Goal: Task Accomplishment & Management: Use online tool/utility

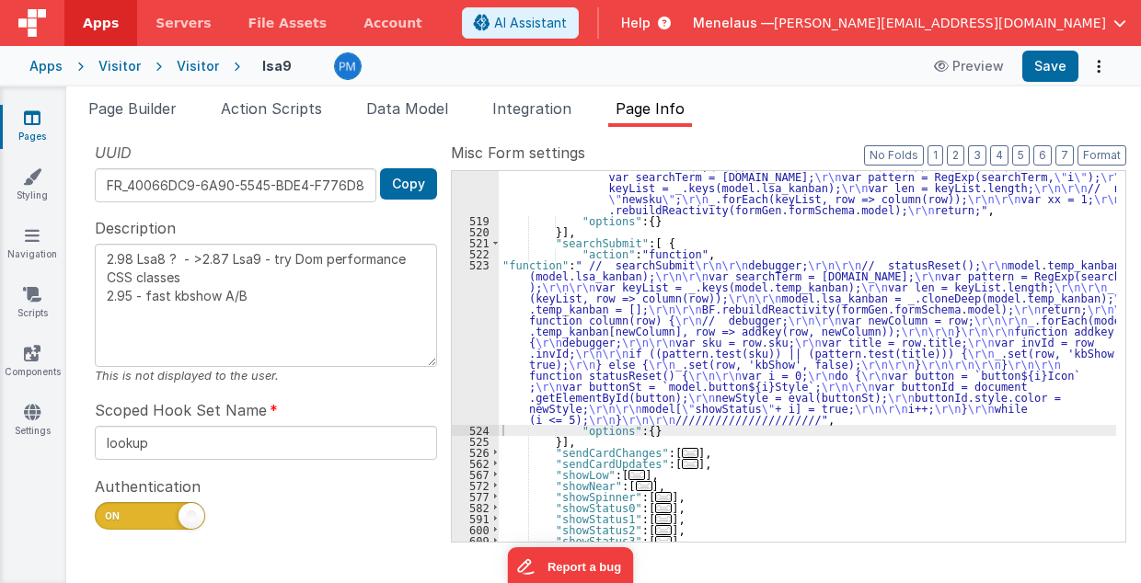
scroll to position [828, 0]
click at [142, 109] on span "Page Builder" at bounding box center [132, 108] width 88 height 18
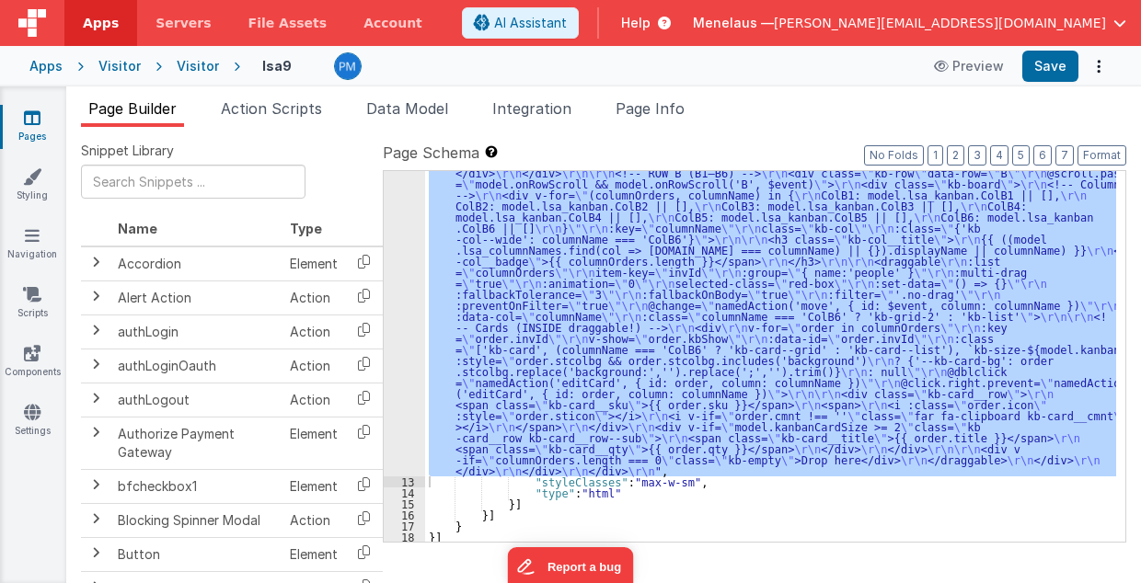
click at [524, 276] on div ""html" : "<!-- SINGLE scroll container --> \r\n <div class= \" kb-viewport \" >…" at bounding box center [770, 356] width 691 height 371
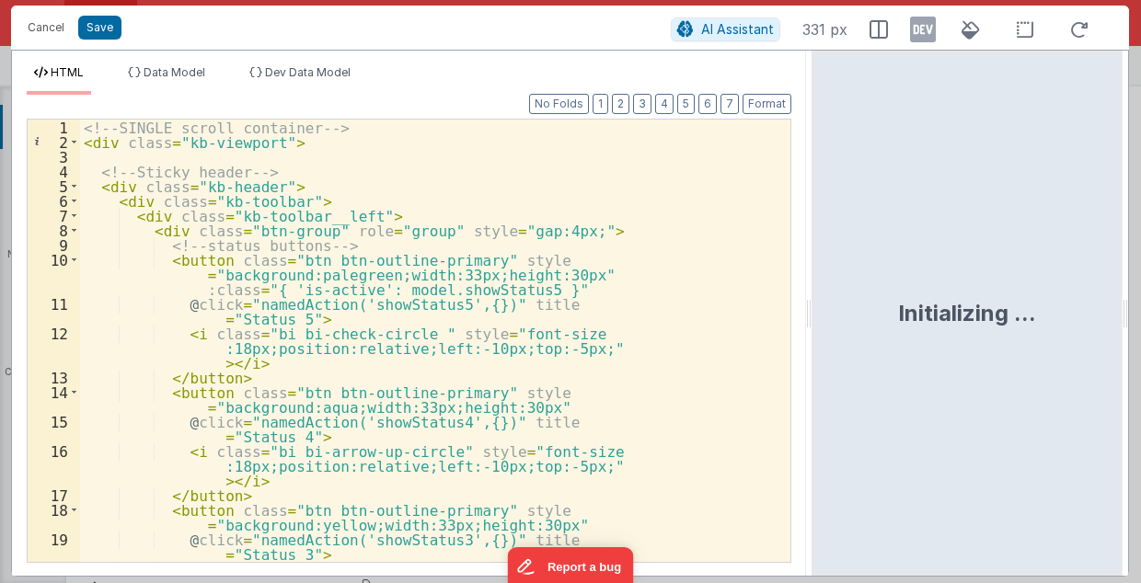
drag, startPoint x: 567, startPoint y: 311, endPoint x: 813, endPoint y: 314, distance: 246.5
click at [813, 314] on html "Cancel Save AI Assistant 331 px HTML Data Model Dev Data Model Format 7 6 5 4 3…" at bounding box center [570, 291] width 1141 height 583
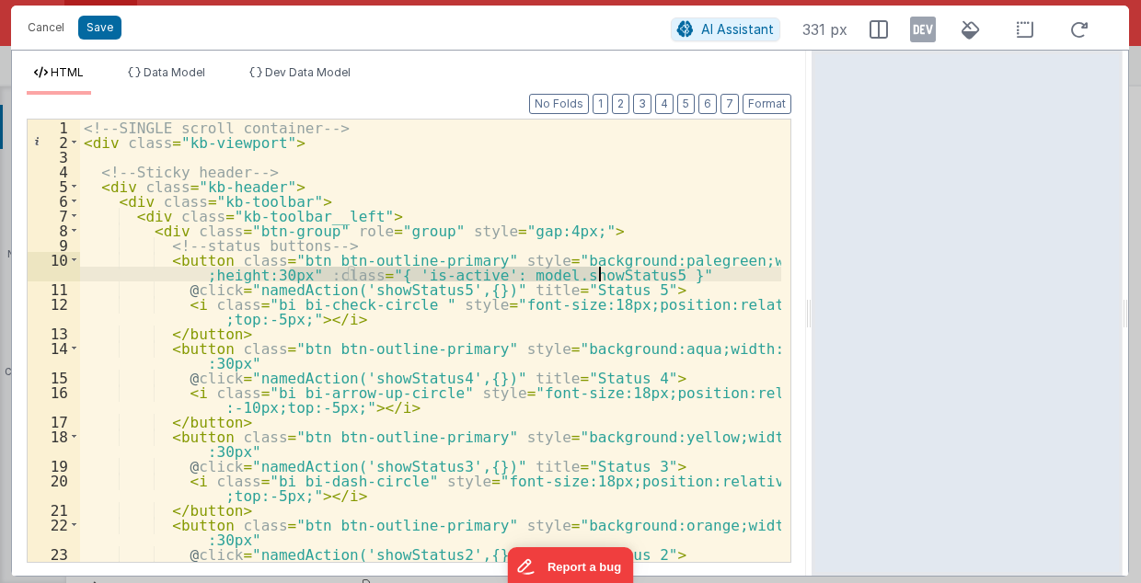
drag, startPoint x: 290, startPoint y: 273, endPoint x: 598, endPoint y: 277, distance: 308.2
click at [598, 277] on div "<!-- SINGLE scroll container --> < div class = "kb-viewport" > <!-- Sticky head…" at bounding box center [431, 364] width 702 height 488
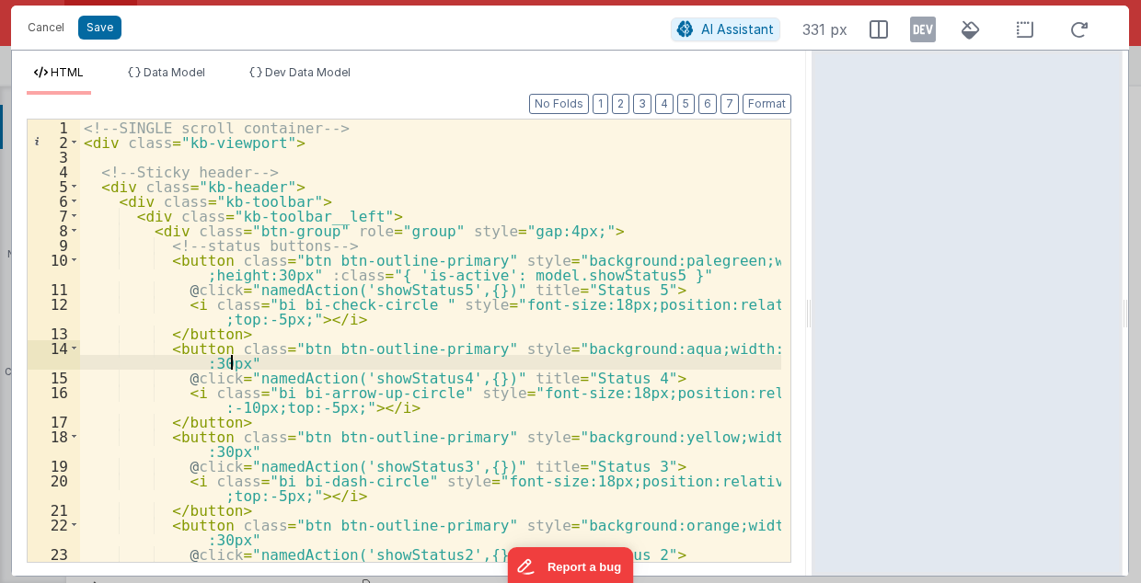
click at [253, 365] on div "<!-- SINGLE scroll container --> < div class = "kb-viewport" > <!-- Sticky head…" at bounding box center [431, 364] width 702 height 488
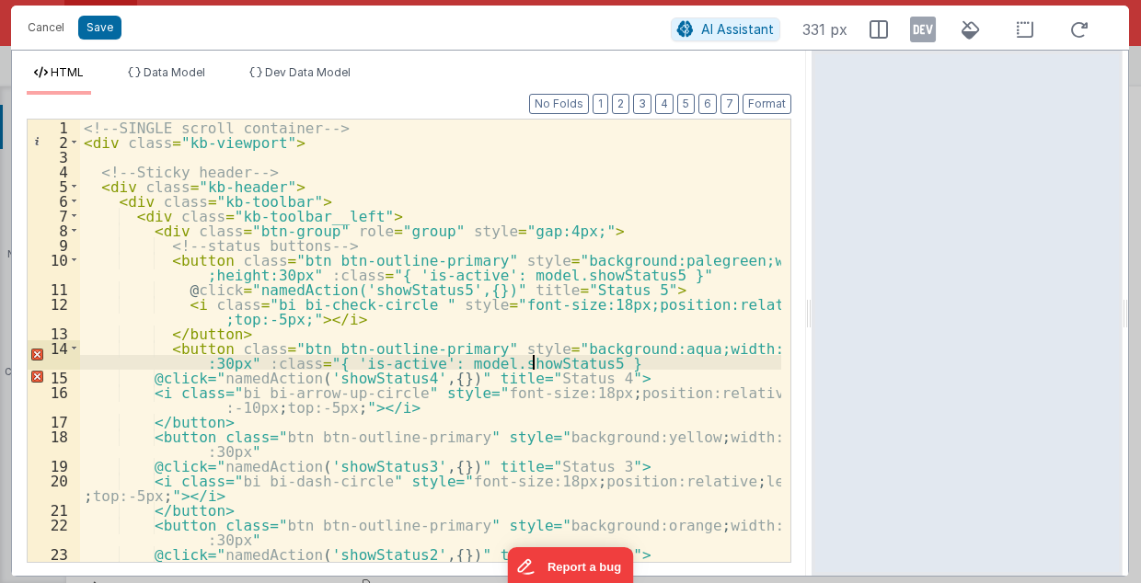
click at [531, 360] on div "<!-- SINGLE scroll container --> < div class = "kb-viewport" > <!-- Sticky head…" at bounding box center [431, 364] width 702 height 488
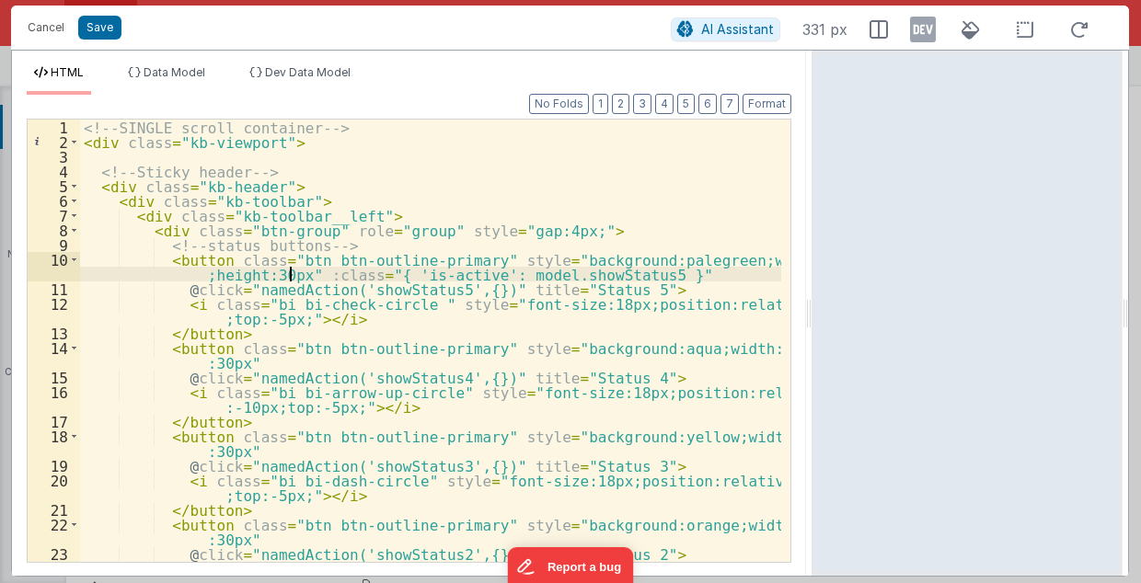
click at [291, 272] on div "<!-- SINGLE scroll container --> < div class = "kb-viewport" > <!-- Sticky head…" at bounding box center [431, 364] width 702 height 488
drag, startPoint x: 288, startPoint y: 272, endPoint x: 616, endPoint y: 272, distance: 328.4
click at [616, 272] on div "<!-- SINGLE scroll container --> < div class = "kb-viewport" > <!-- Sticky head…" at bounding box center [431, 364] width 702 height 488
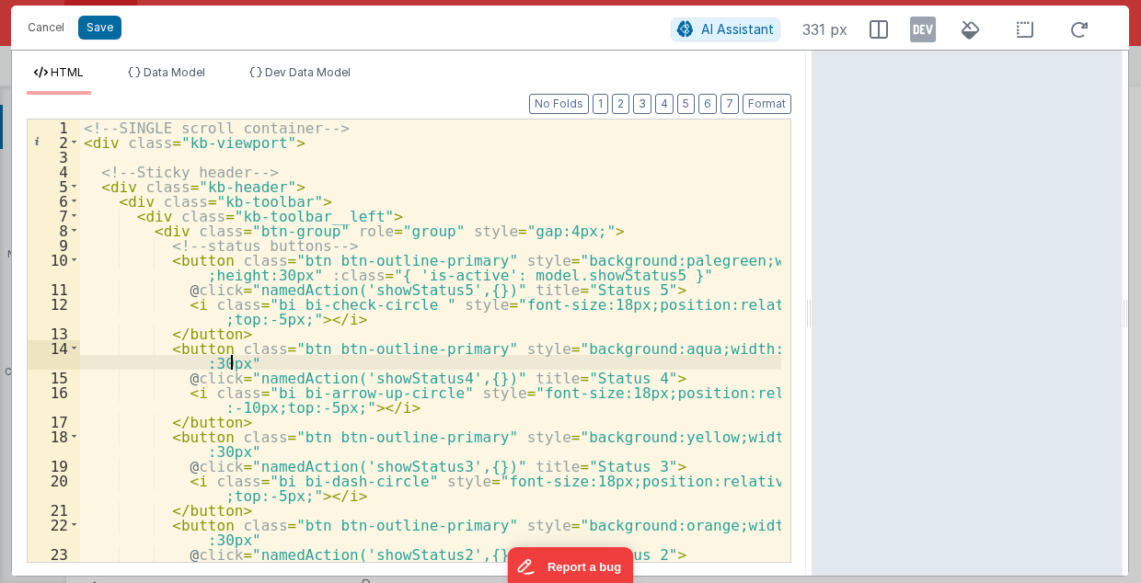
click at [276, 362] on div "<!-- SINGLE scroll container --> < div class = "kb-viewport" > <!-- Sticky head…" at bounding box center [431, 364] width 702 height 488
click at [532, 359] on div "<!-- SINGLE scroll container --> < div class = "kb-viewport" > <!-- Sticky head…" at bounding box center [431, 364] width 702 height 488
click at [288, 453] on div "<!-- SINGLE scroll container --> < div class = "kb-viewport" > <!-- Sticky head…" at bounding box center [431, 364] width 702 height 488
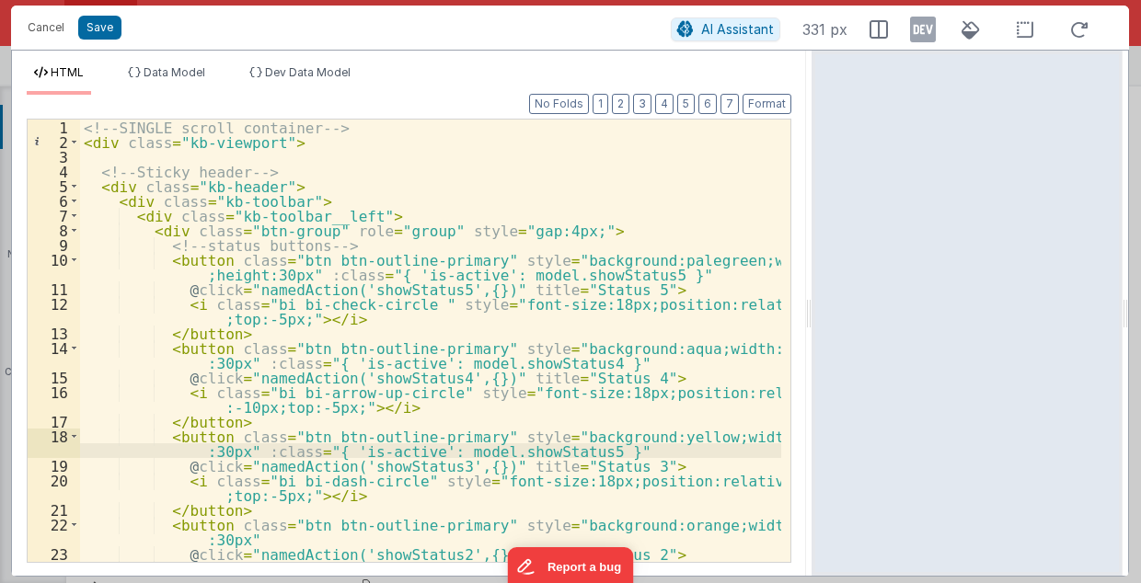
click at [530, 451] on div "<!-- SINGLE scroll container --> < div class = "kb-viewport" > <!-- Sticky head…" at bounding box center [431, 364] width 702 height 488
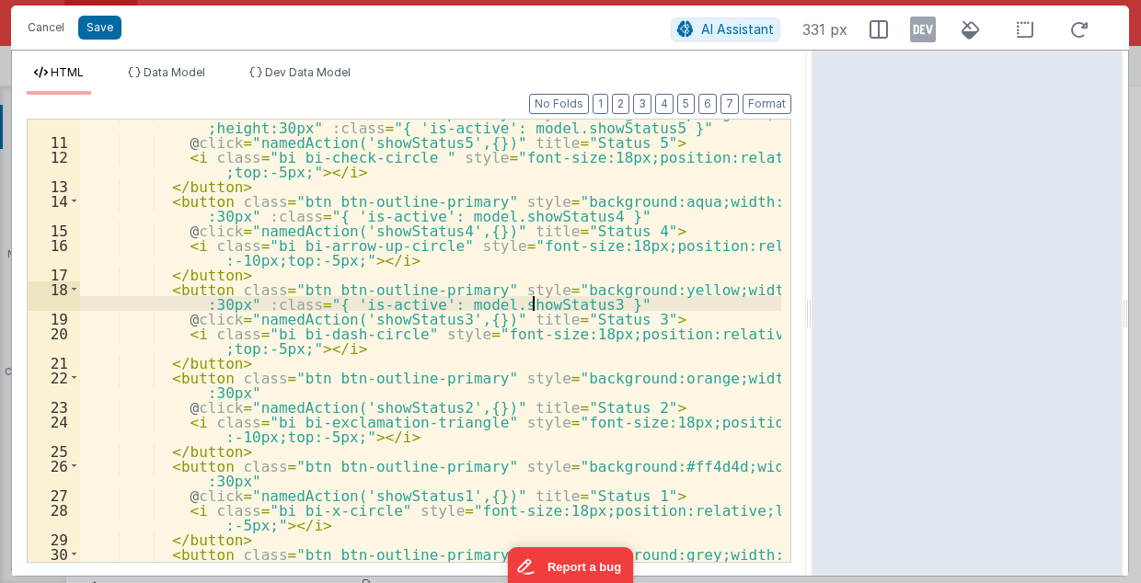
scroll to position [147, 0]
click at [277, 392] on div "< button class = "btn btn-outline-primary" style = "background:palegreen;width:…" at bounding box center [431, 349] width 702 height 488
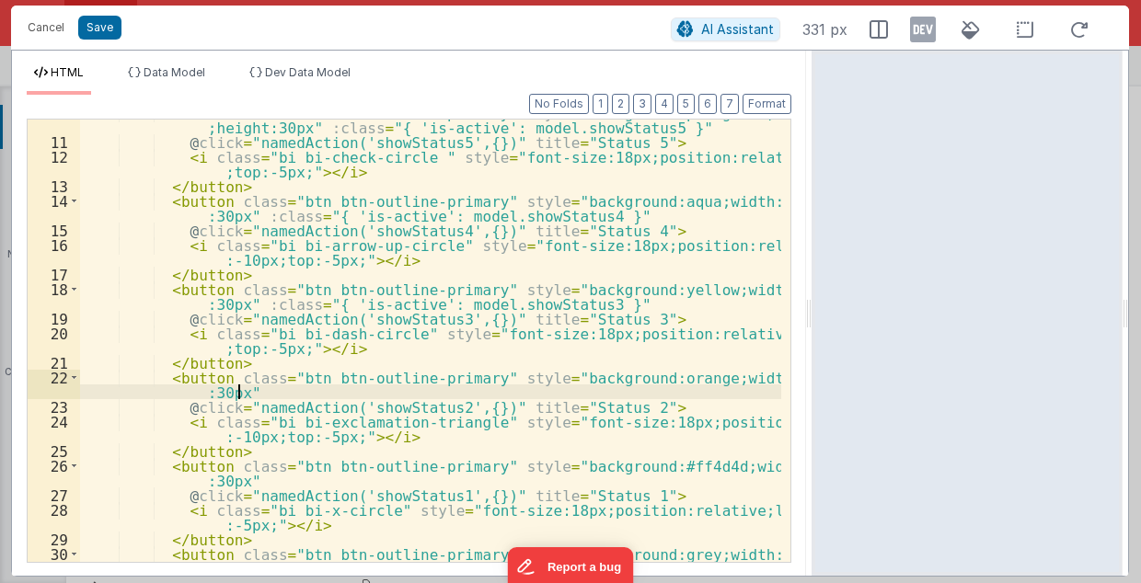
paste textarea
click at [531, 389] on div "< button class = "btn btn-outline-primary" style = "background:palegreen;width:…" at bounding box center [431, 349] width 702 height 488
click at [344, 480] on div "< button class = "btn btn-outline-primary" style = "background:palegreen;width:…" at bounding box center [431, 349] width 702 height 488
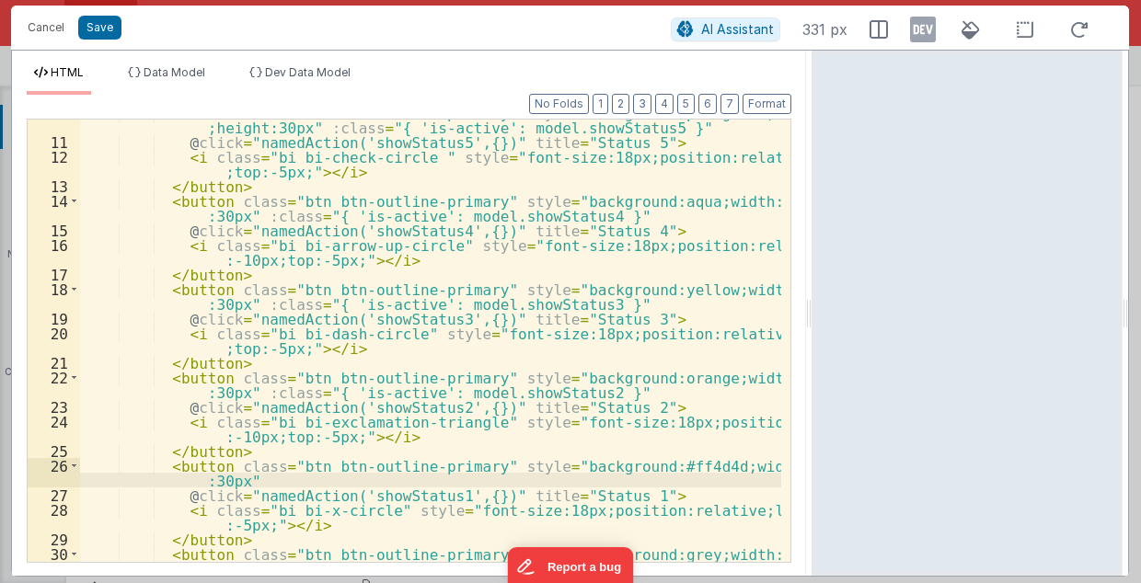
paste textarea
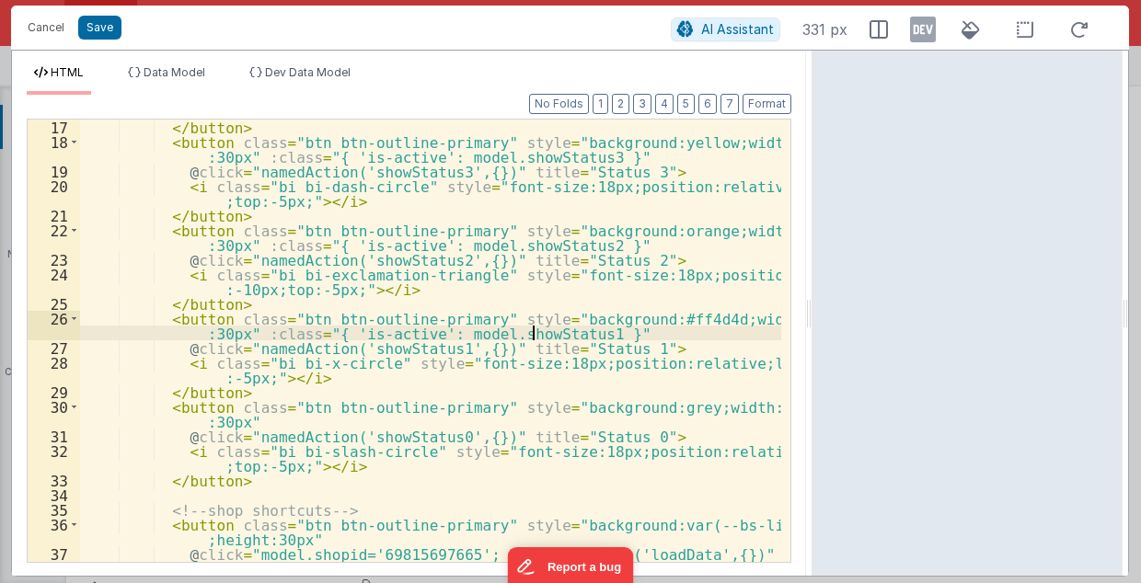
scroll to position [331, 0]
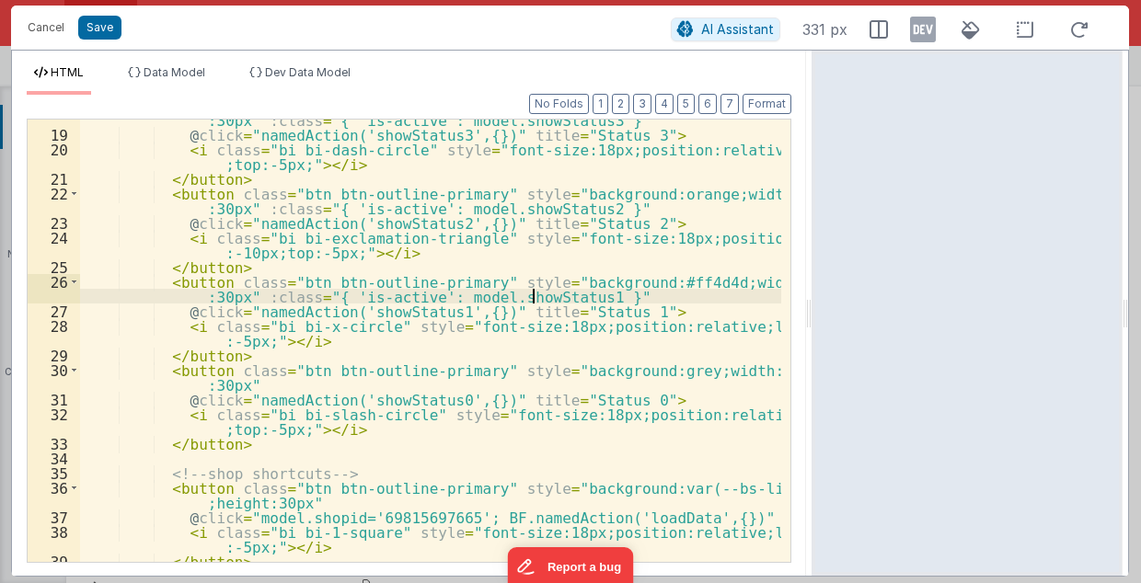
click at [418, 386] on div "< button class = "btn btn-outline-primary" style = "background:yellow;width:33p…" at bounding box center [431, 349] width 702 height 503
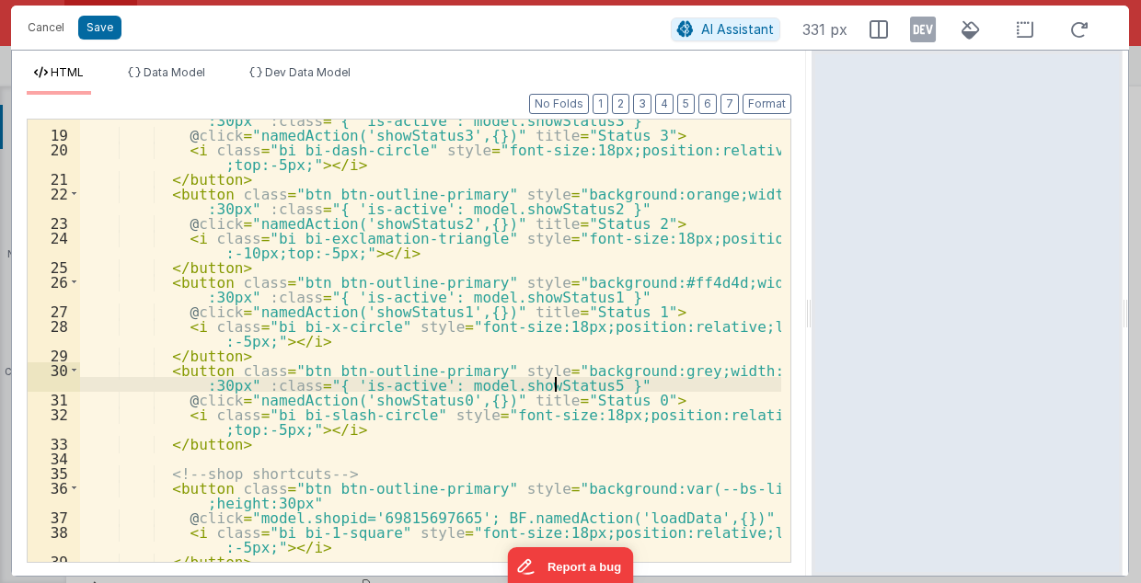
click at [531, 383] on div "< button class = "btn btn-outline-primary" style = "background:yellow;width:33p…" at bounding box center [431, 349] width 702 height 503
